Goal: Ask a question: Seek information or help from site administrators or community

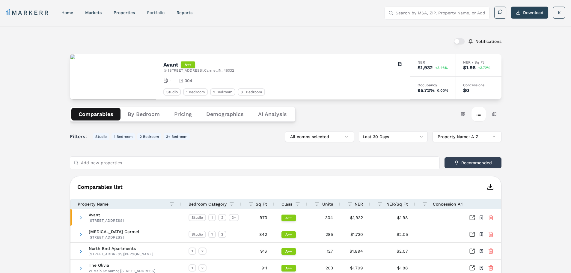
click at [160, 13] on link "Portfolio" at bounding box center [156, 12] width 18 height 5
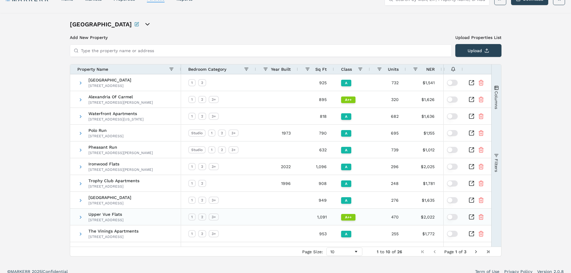
scroll to position [20, 0]
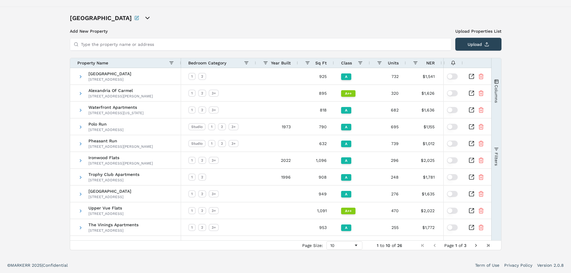
click at [476, 245] on span "Next Page" at bounding box center [475, 245] width 5 height 5
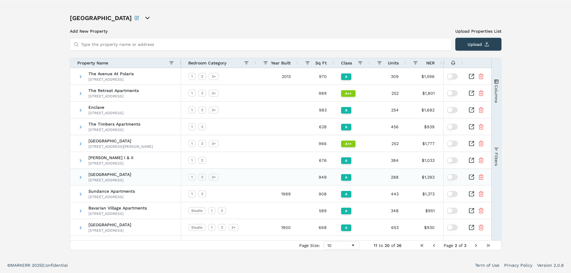
click at [473, 177] on icon "Inspect Comparable" at bounding box center [471, 177] width 4 height 4
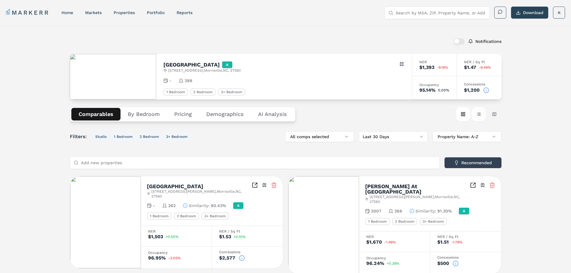
click at [478, 113] on button "Table view" at bounding box center [478, 114] width 14 height 14
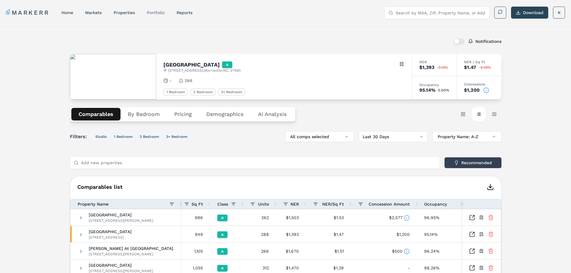
click at [158, 13] on link "Portfolio" at bounding box center [156, 12] width 18 height 5
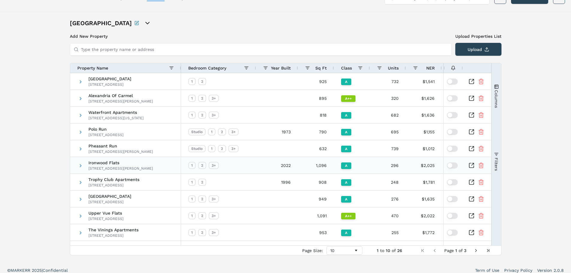
scroll to position [20, 0]
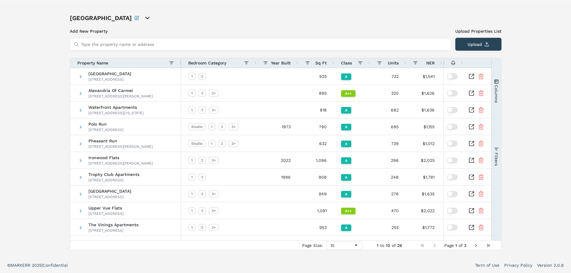
click at [474, 244] on span "Next Page" at bounding box center [475, 245] width 5 height 5
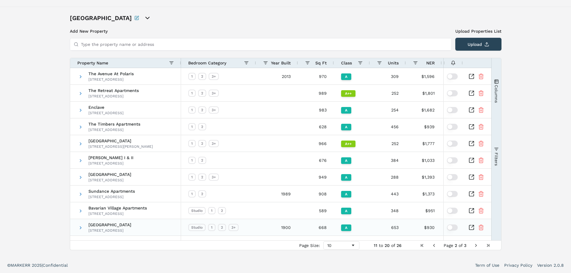
click at [471, 227] on icon "Inspect Comparable" at bounding box center [472, 226] width 2 height 2
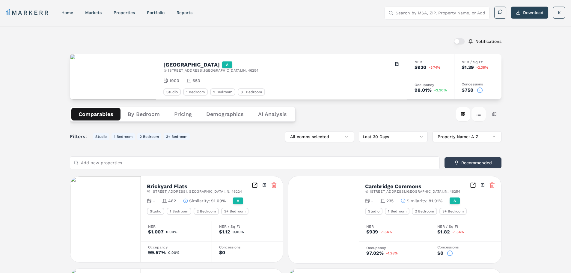
click at [480, 113] on button "Table view" at bounding box center [478, 114] width 14 height 14
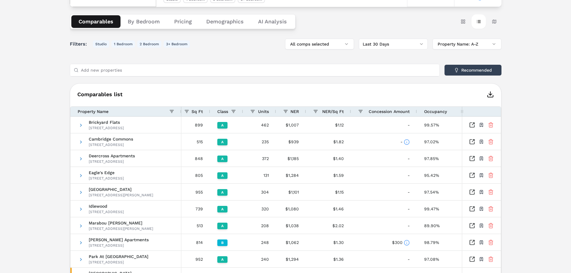
scroll to position [26, 0]
